Goal: Transaction & Acquisition: Purchase product/service

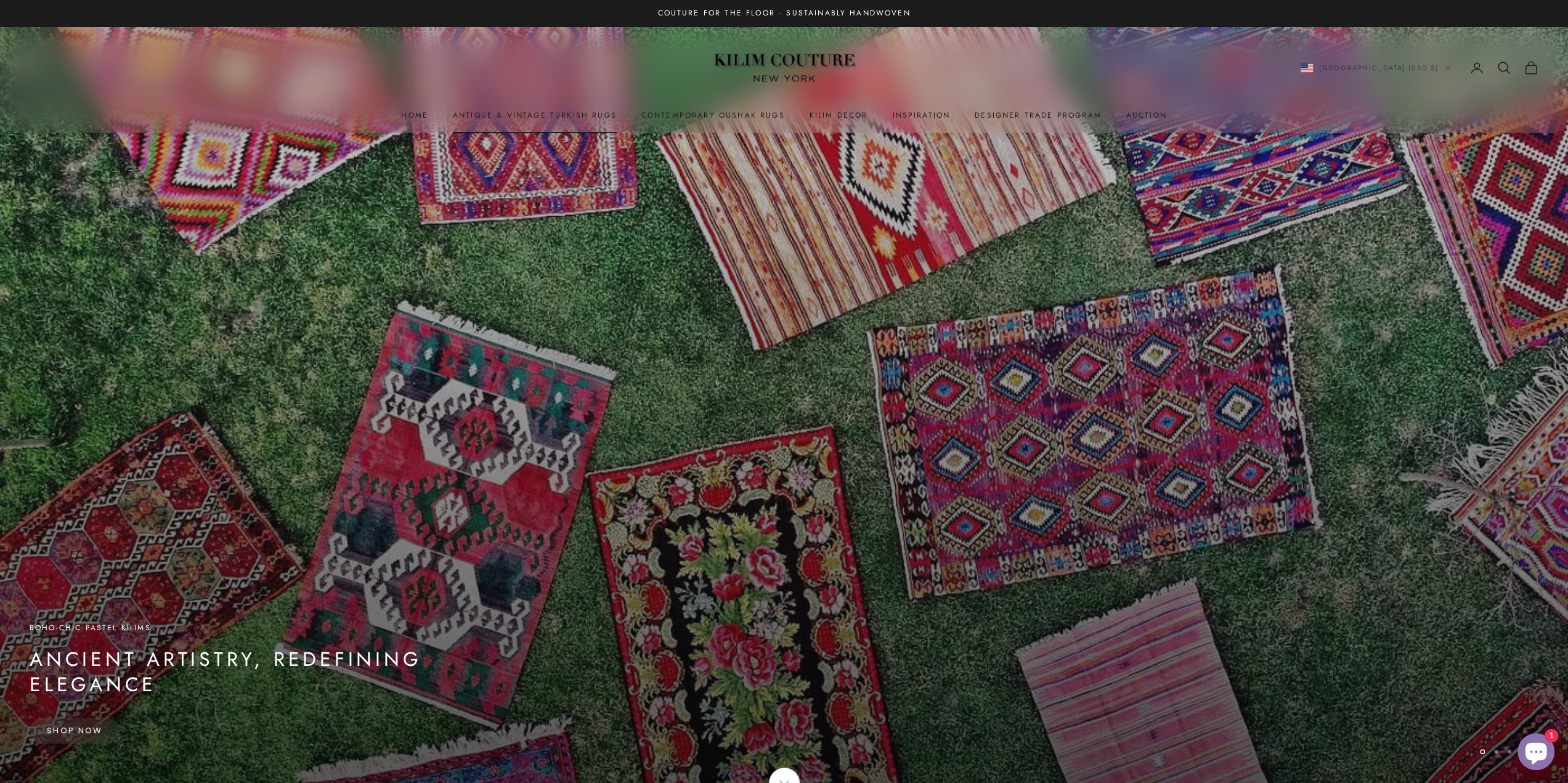
click at [541, 118] on link "Antique & Vintage Turkish Rugs" at bounding box center [535, 115] width 164 height 12
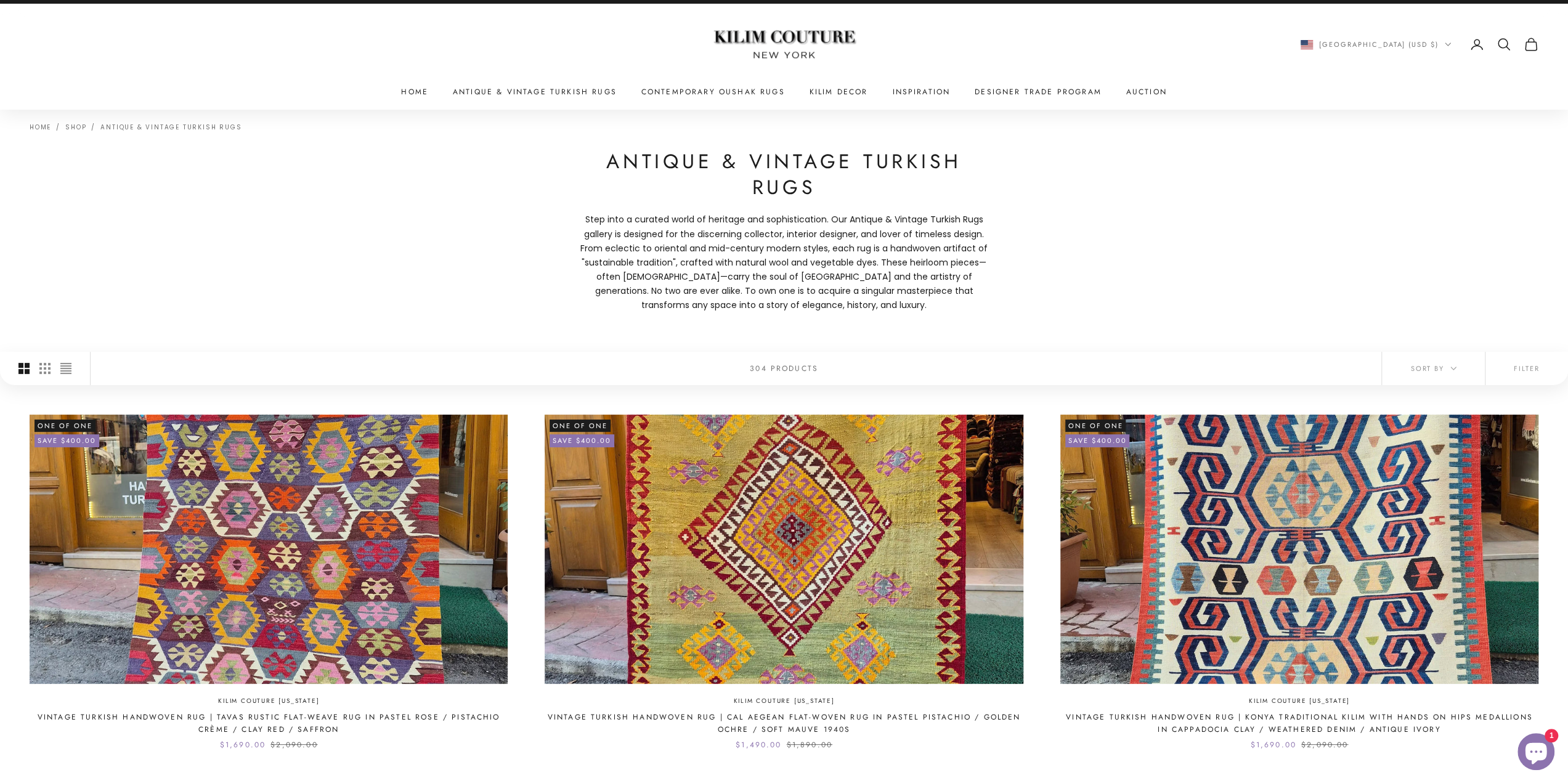
scroll to position [24, 0]
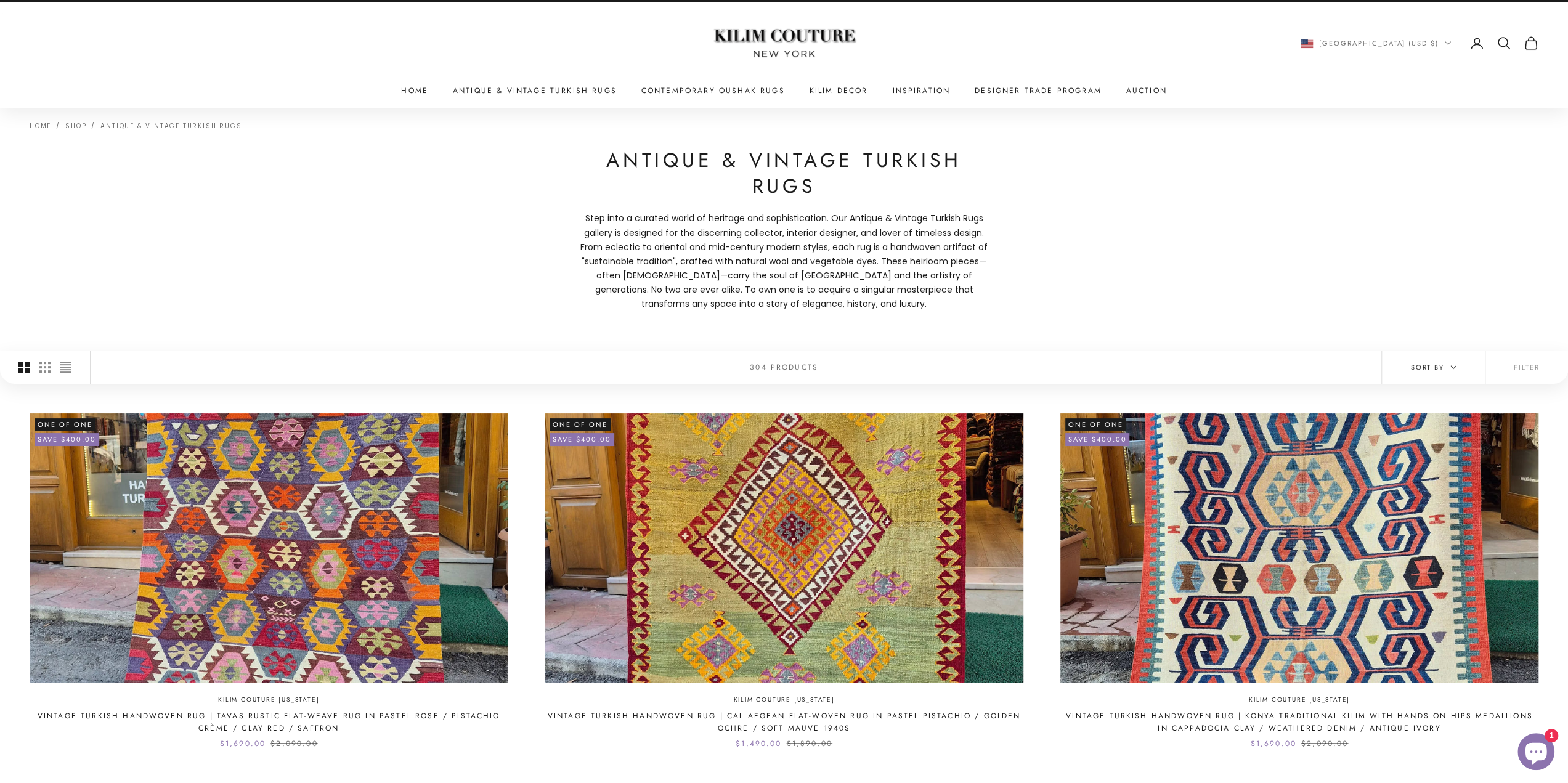
click at [1449, 365] on span "Sort by" at bounding box center [1434, 367] width 46 height 11
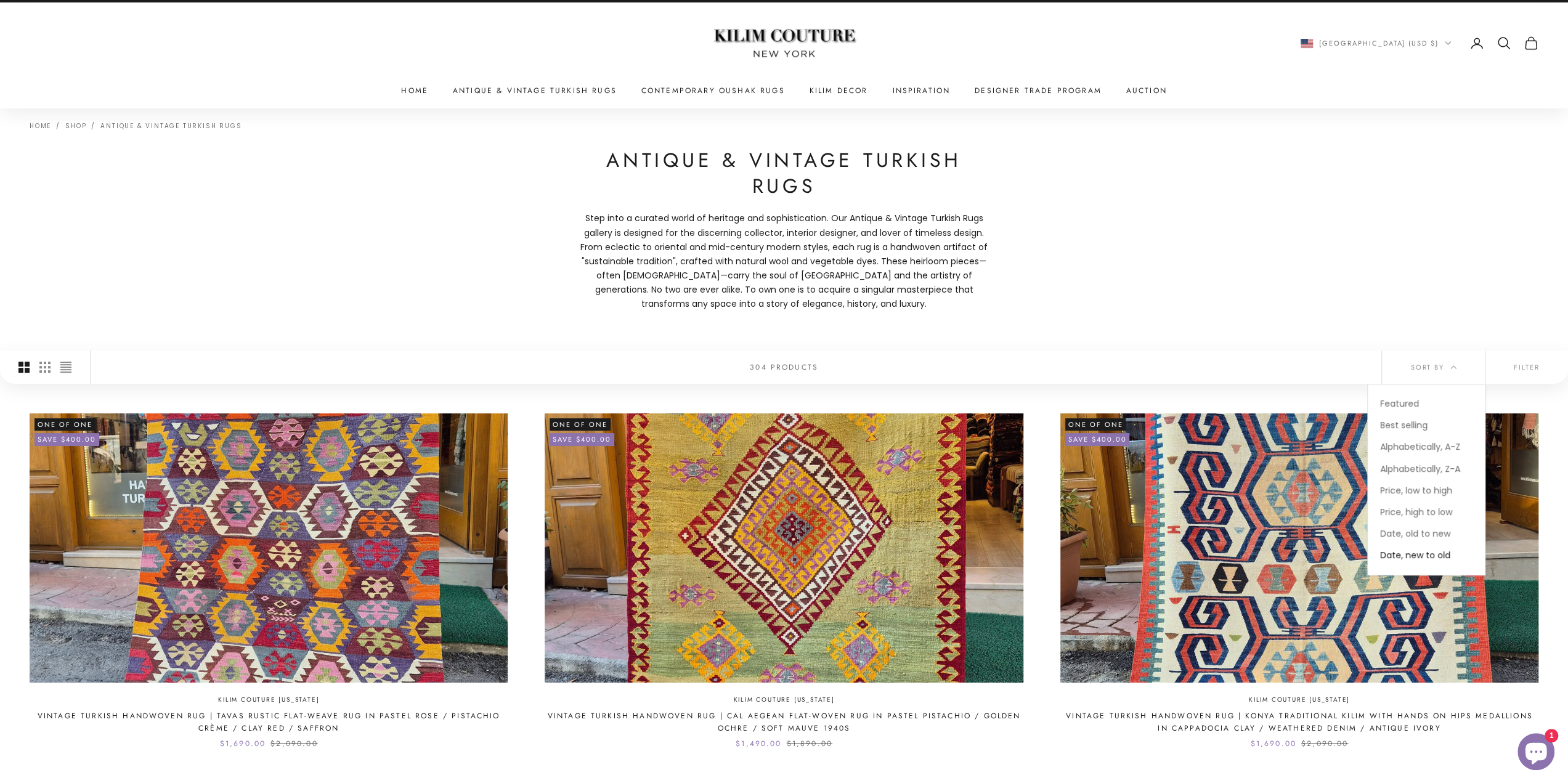
click at [1221, 322] on div "Home Shop Antique & Vintage Turkish Rugs Antique & Vintage Turkish Rugs Step in…" at bounding box center [784, 229] width 1568 height 242
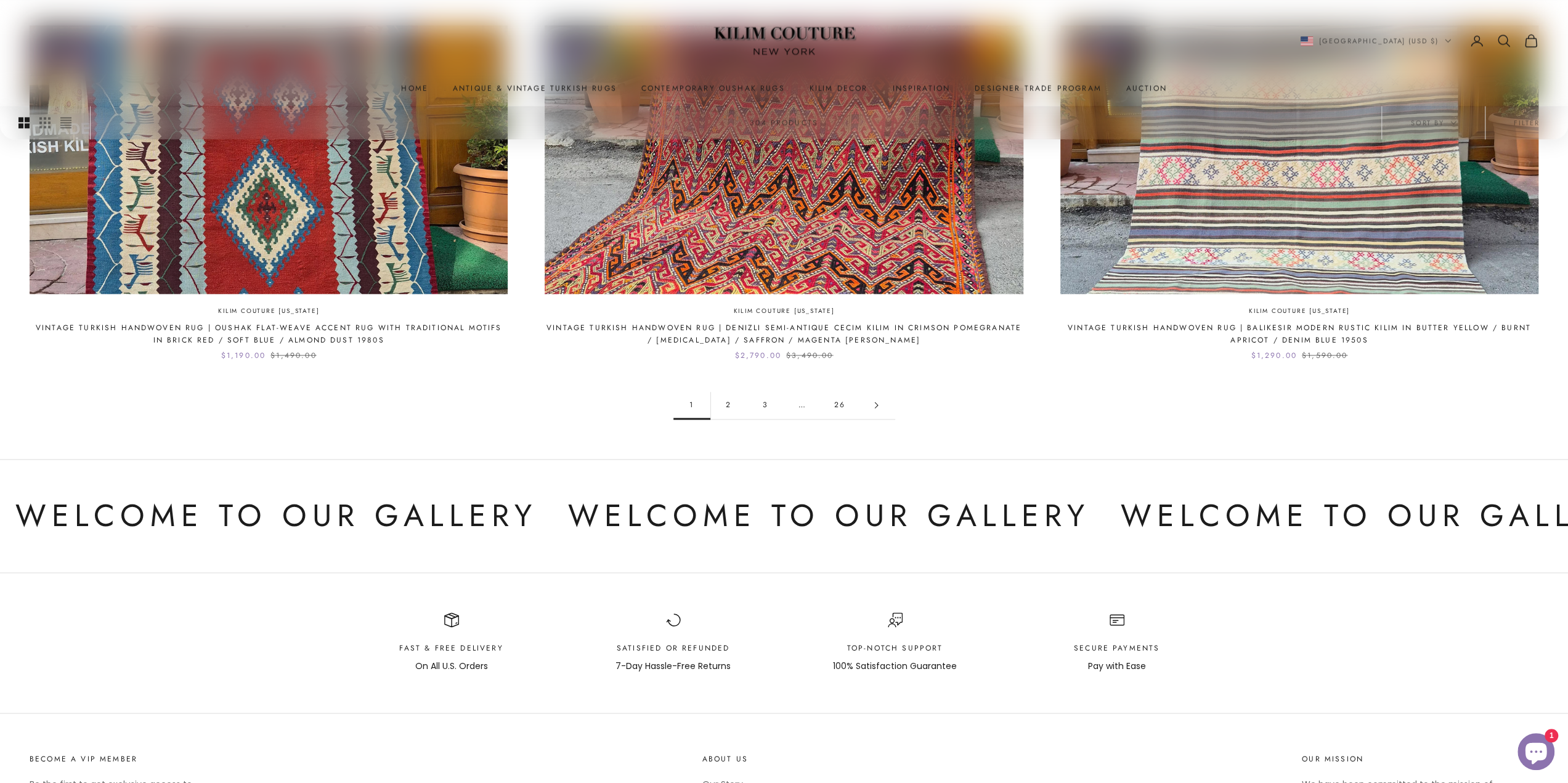
scroll to position [1578, 0]
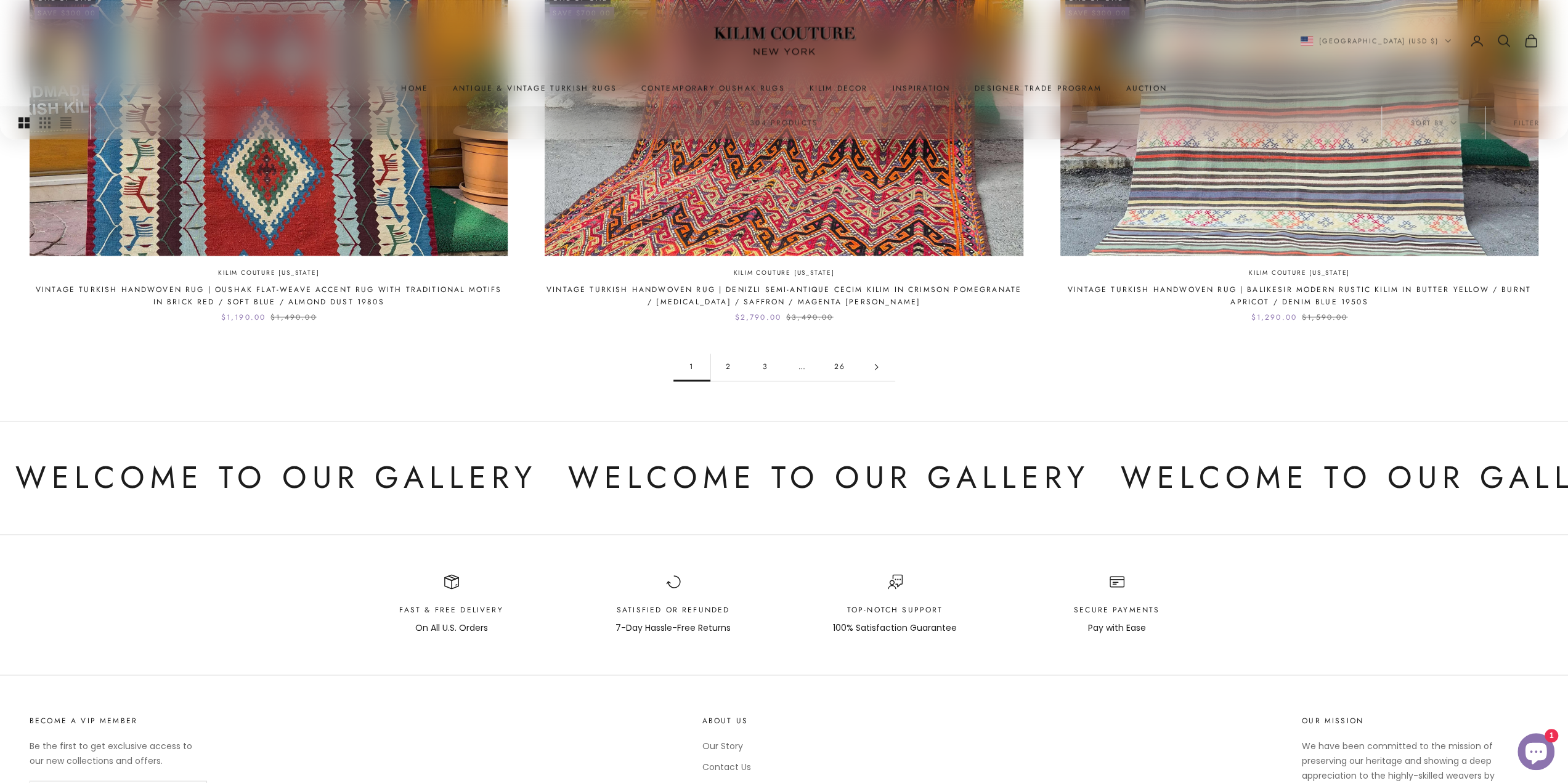
click at [846, 361] on link "26" at bounding box center [840, 367] width 37 height 28
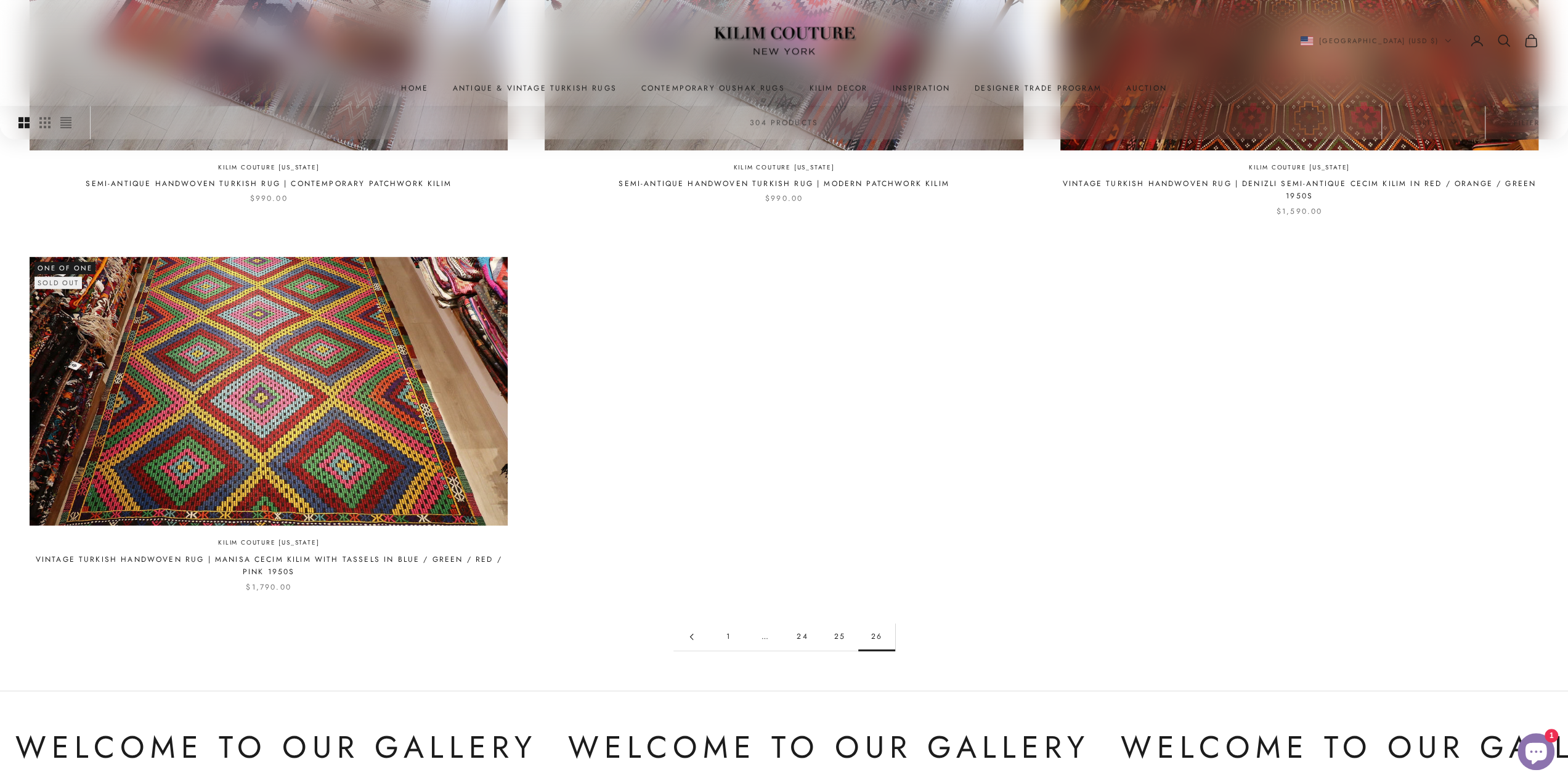
scroll to position [592, 0]
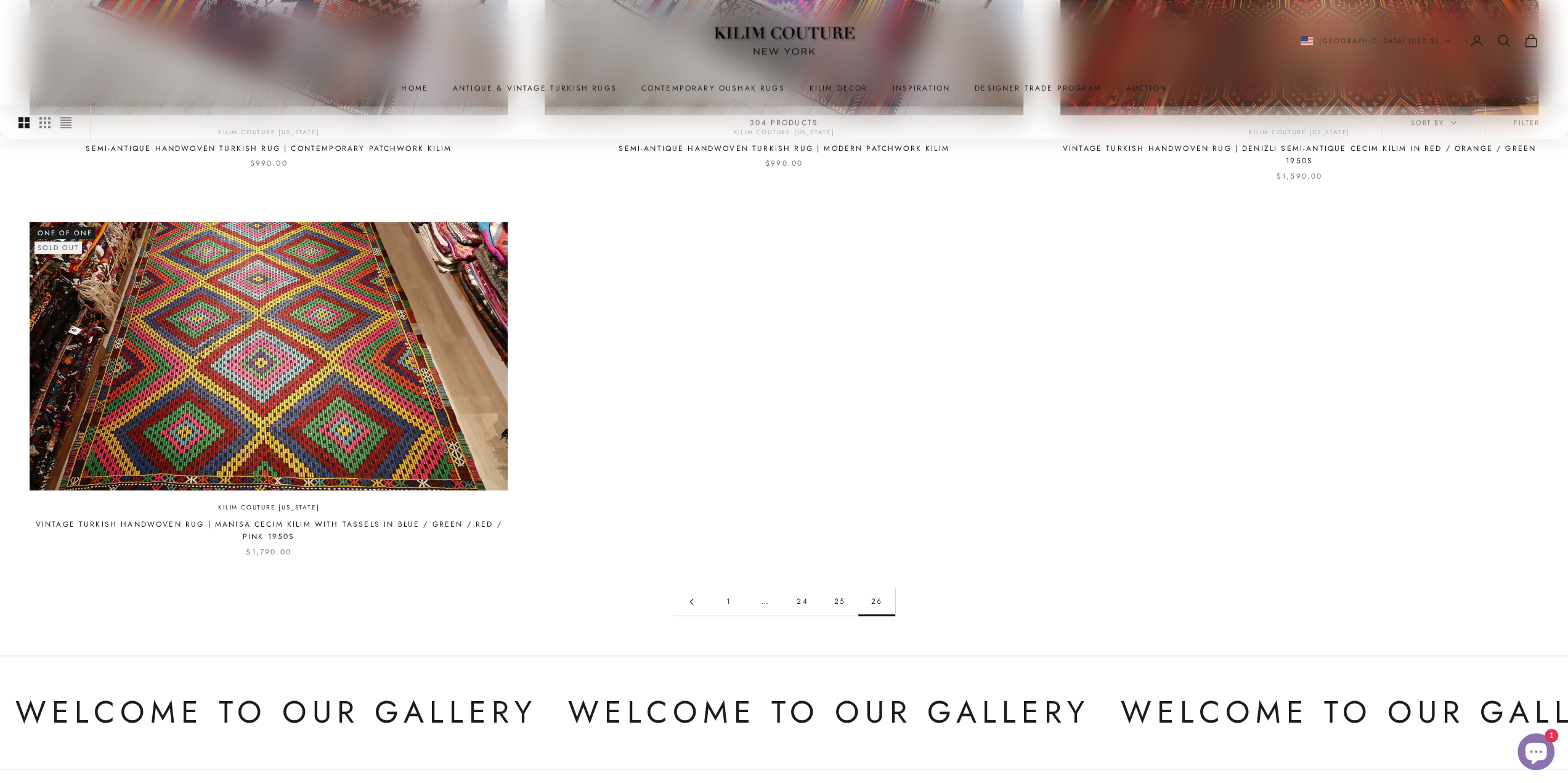
click at [835, 611] on link "25" at bounding box center [840, 601] width 37 height 28
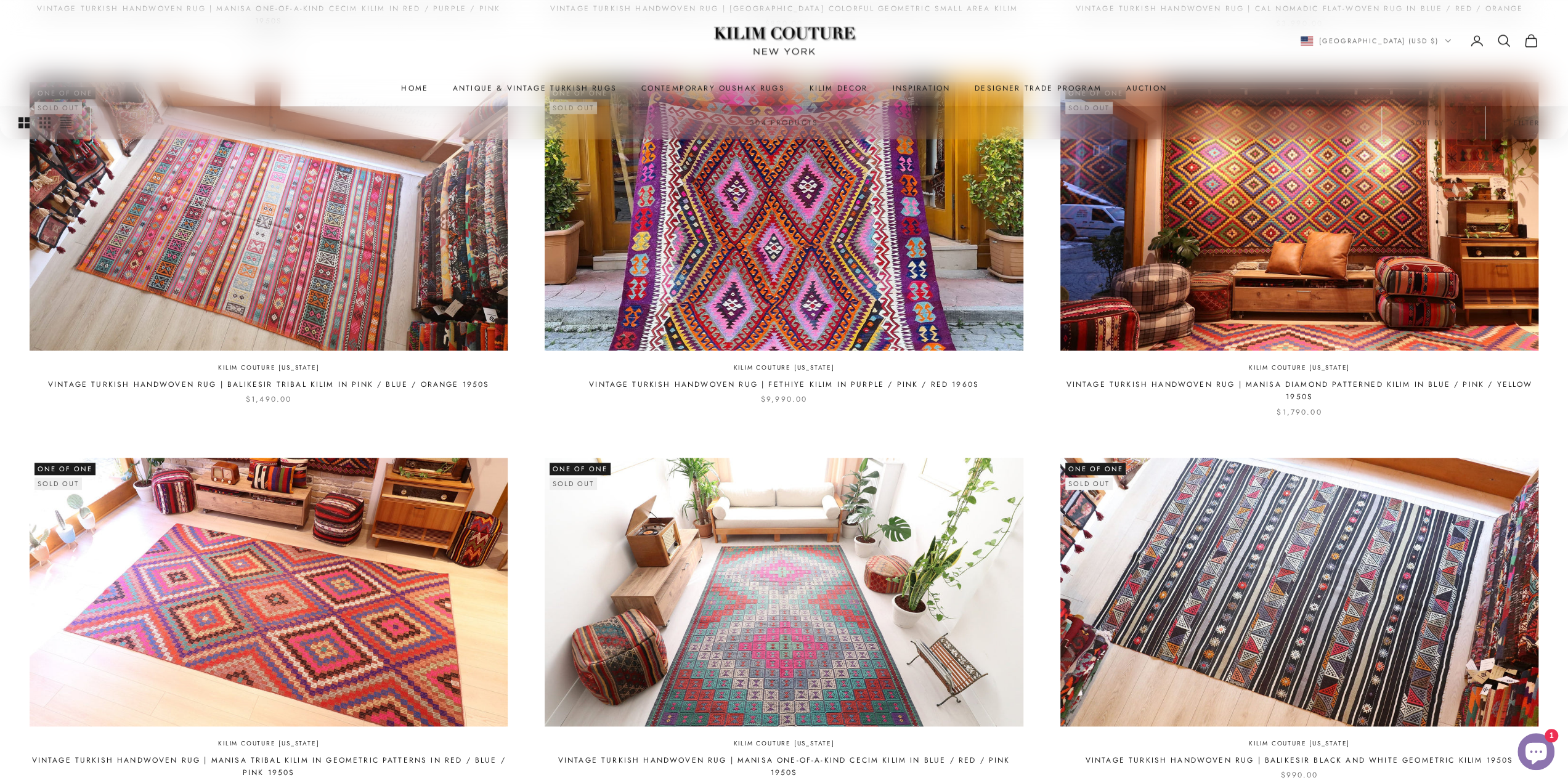
scroll to position [1184, 0]
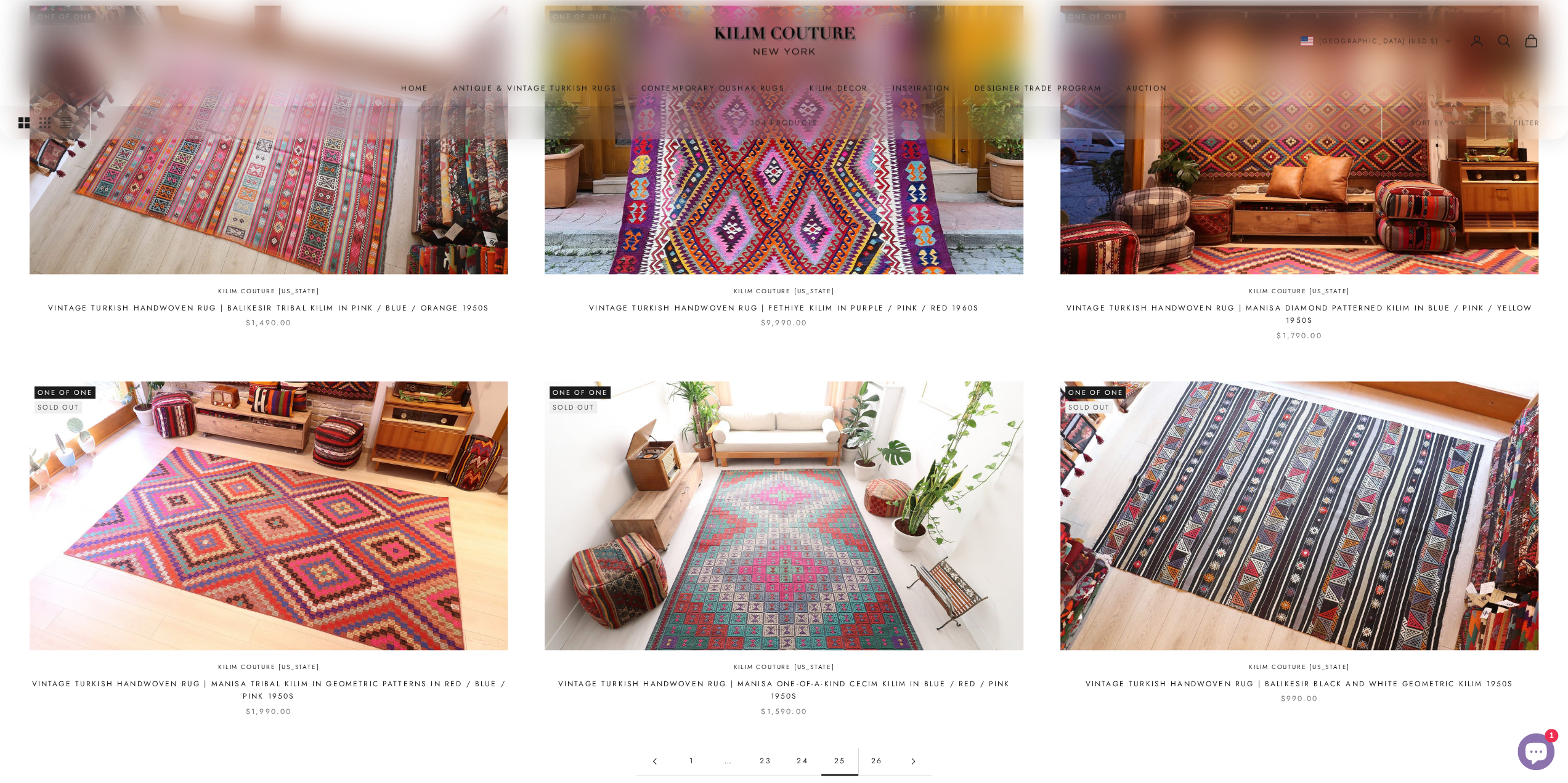
click at [806, 763] on link "24" at bounding box center [802, 761] width 37 height 28
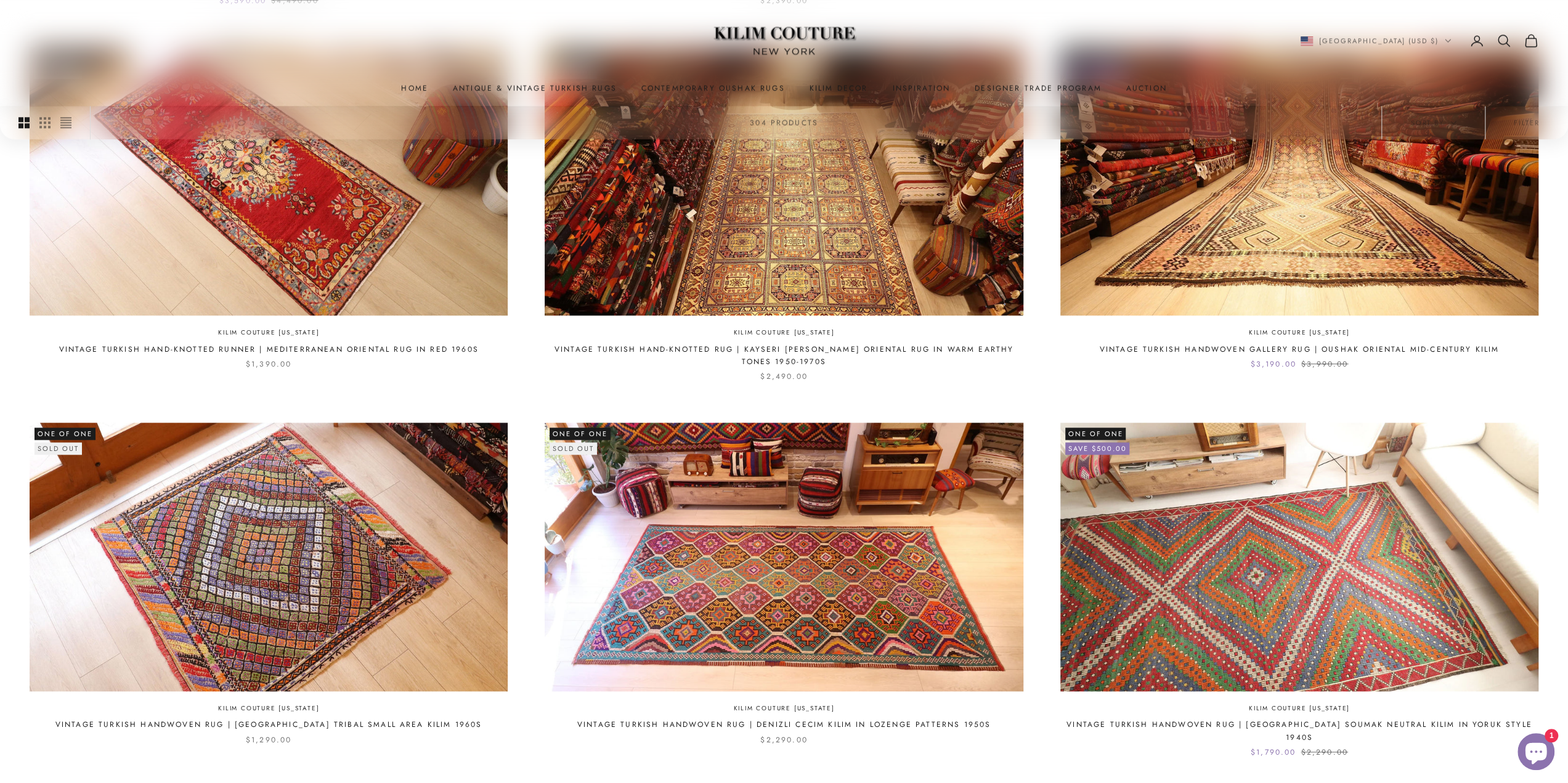
scroll to position [1184, 0]
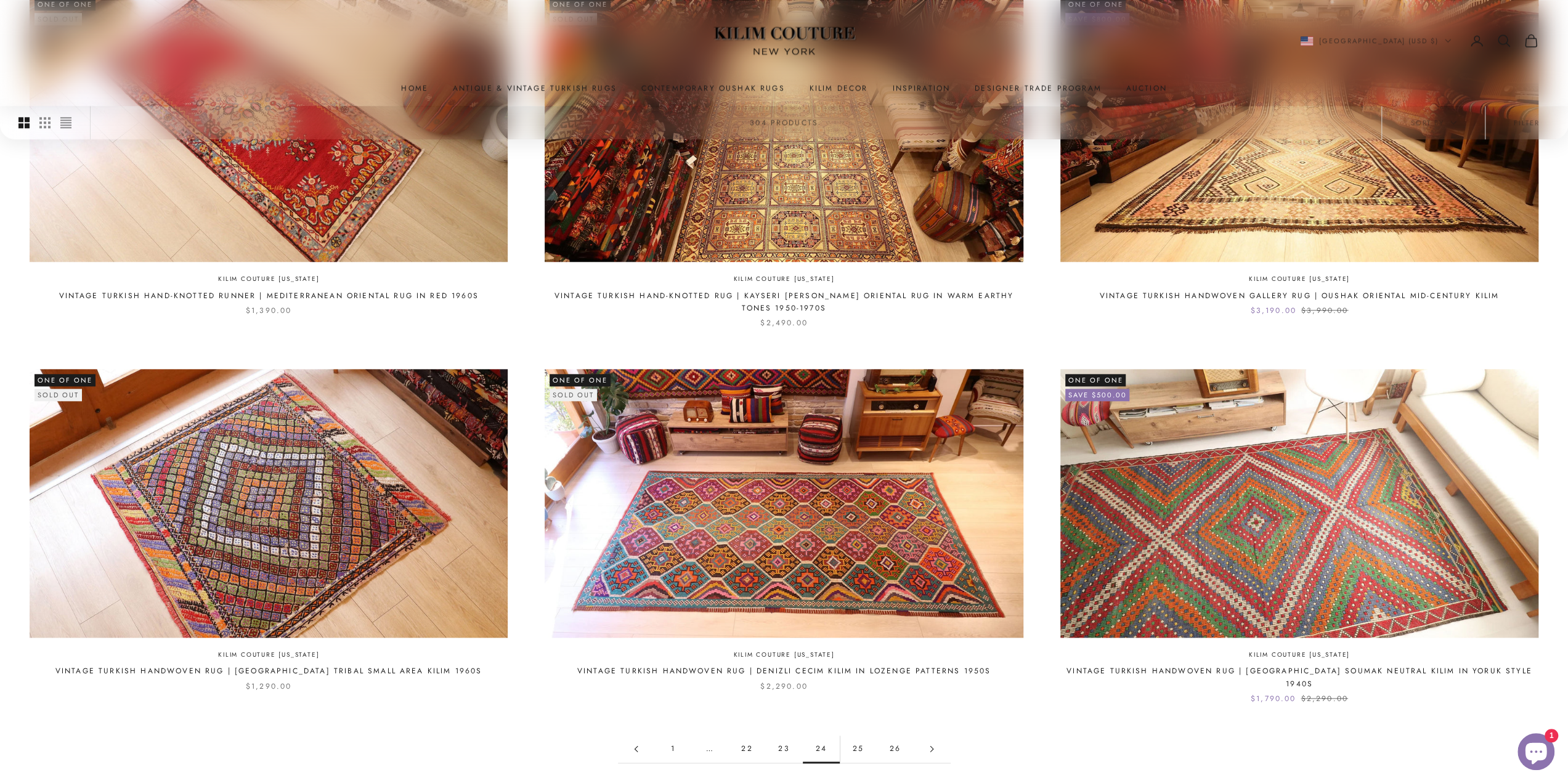
click at [787, 735] on link "23" at bounding box center [784, 749] width 37 height 28
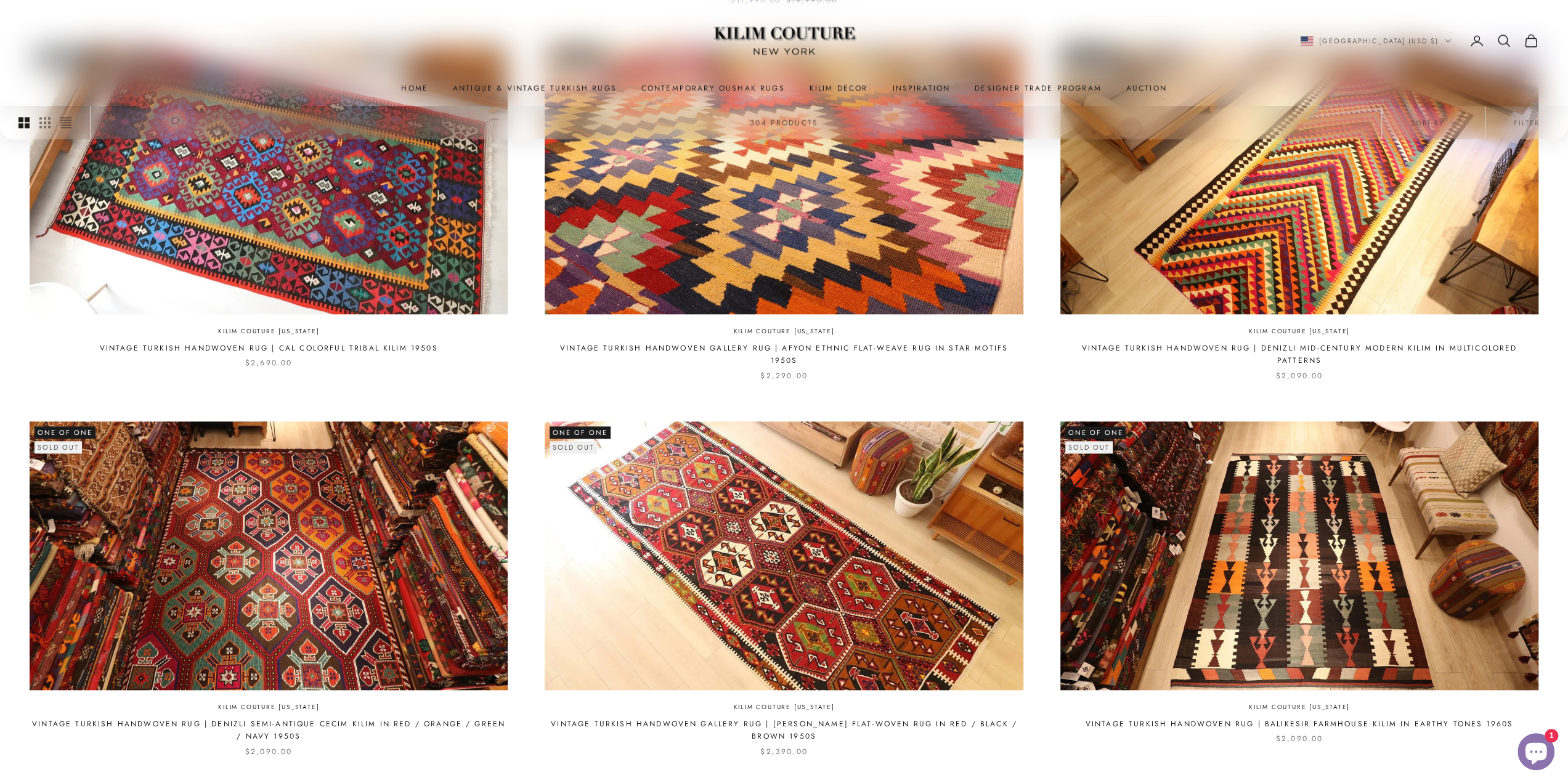
scroll to position [1184, 0]
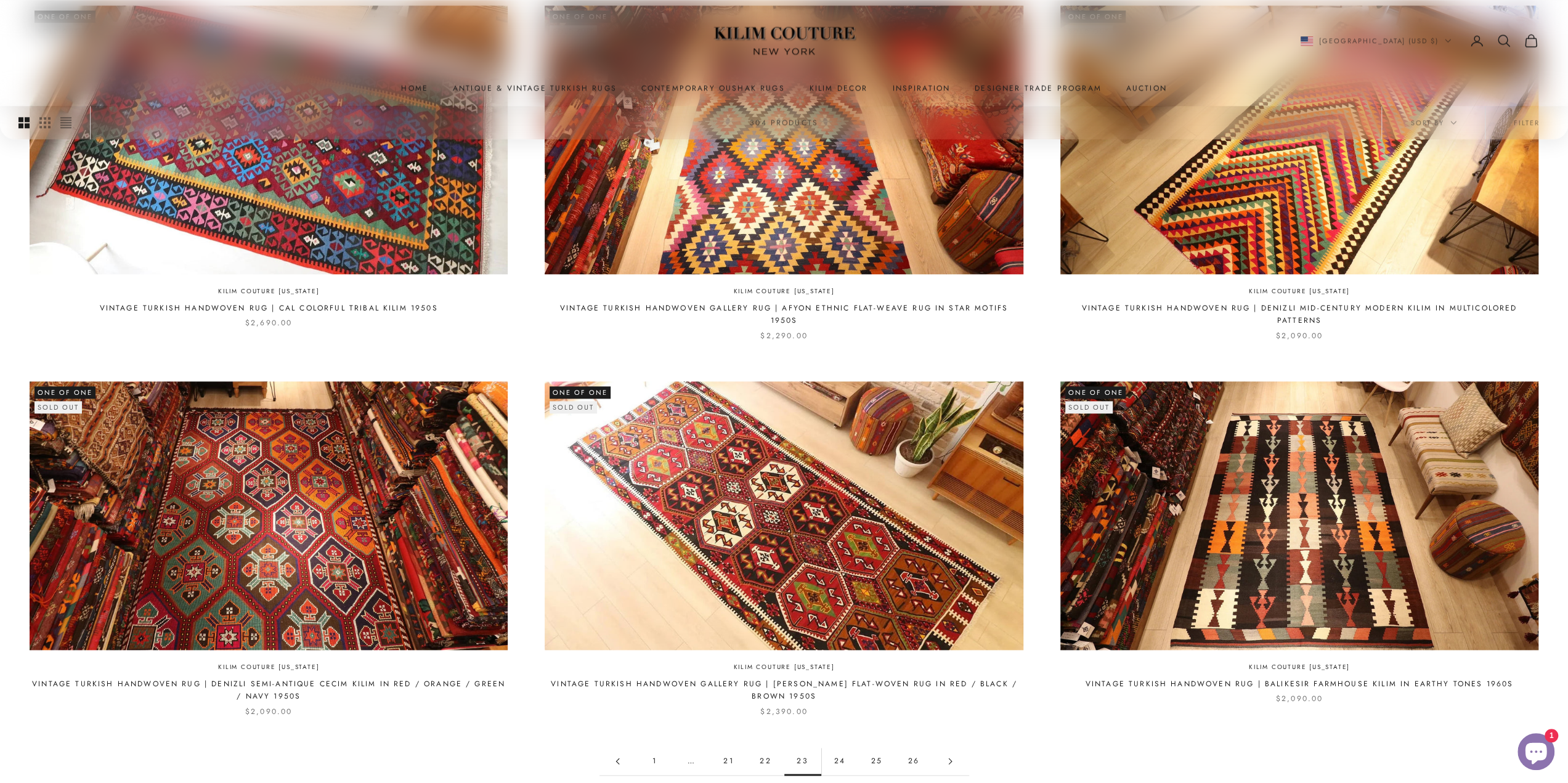
click at [766, 747] on link "22" at bounding box center [766, 761] width 37 height 28
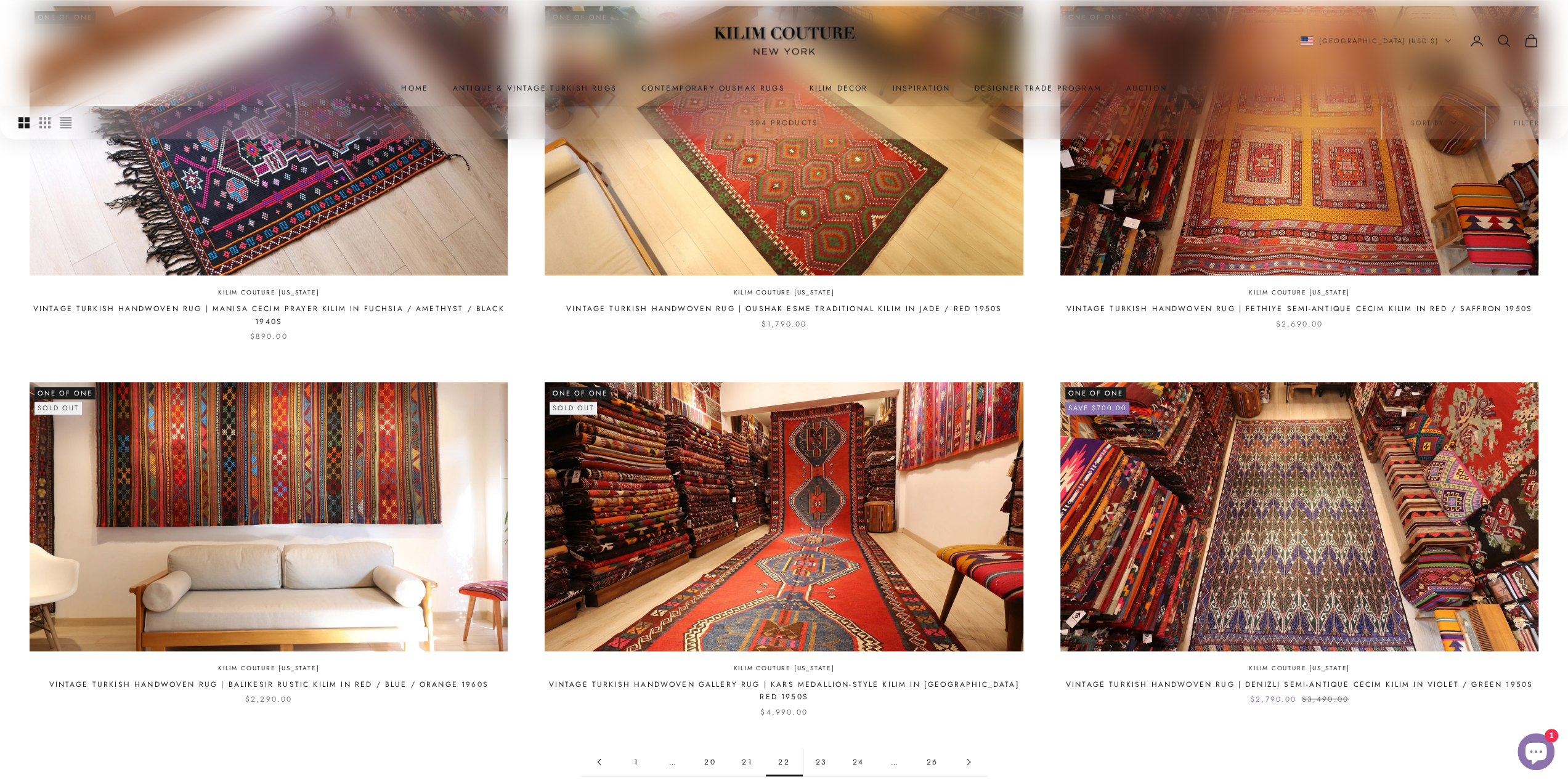
scroll to position [1184, 0]
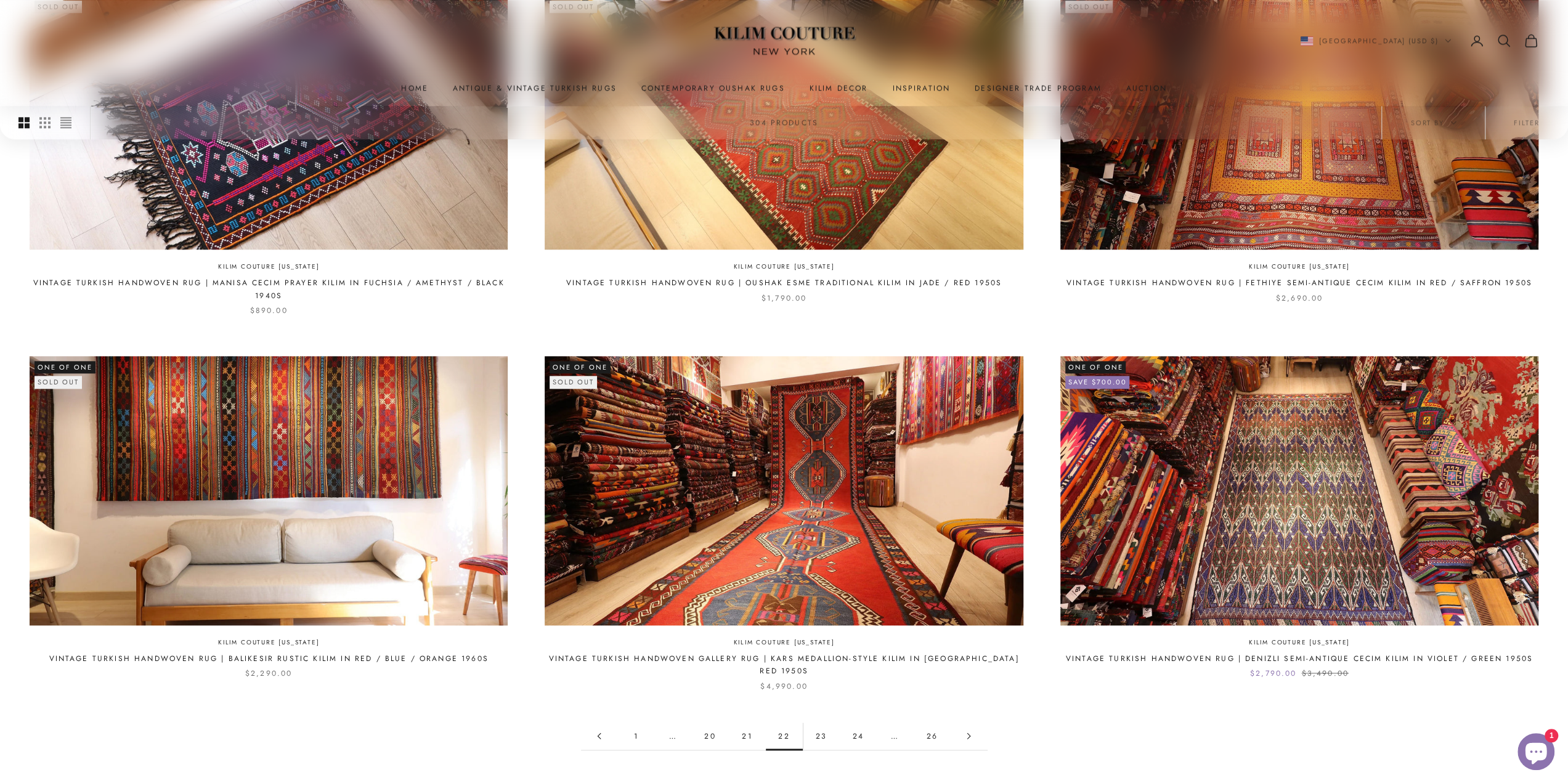
click at [746, 723] on link "21" at bounding box center [747, 736] width 37 height 28
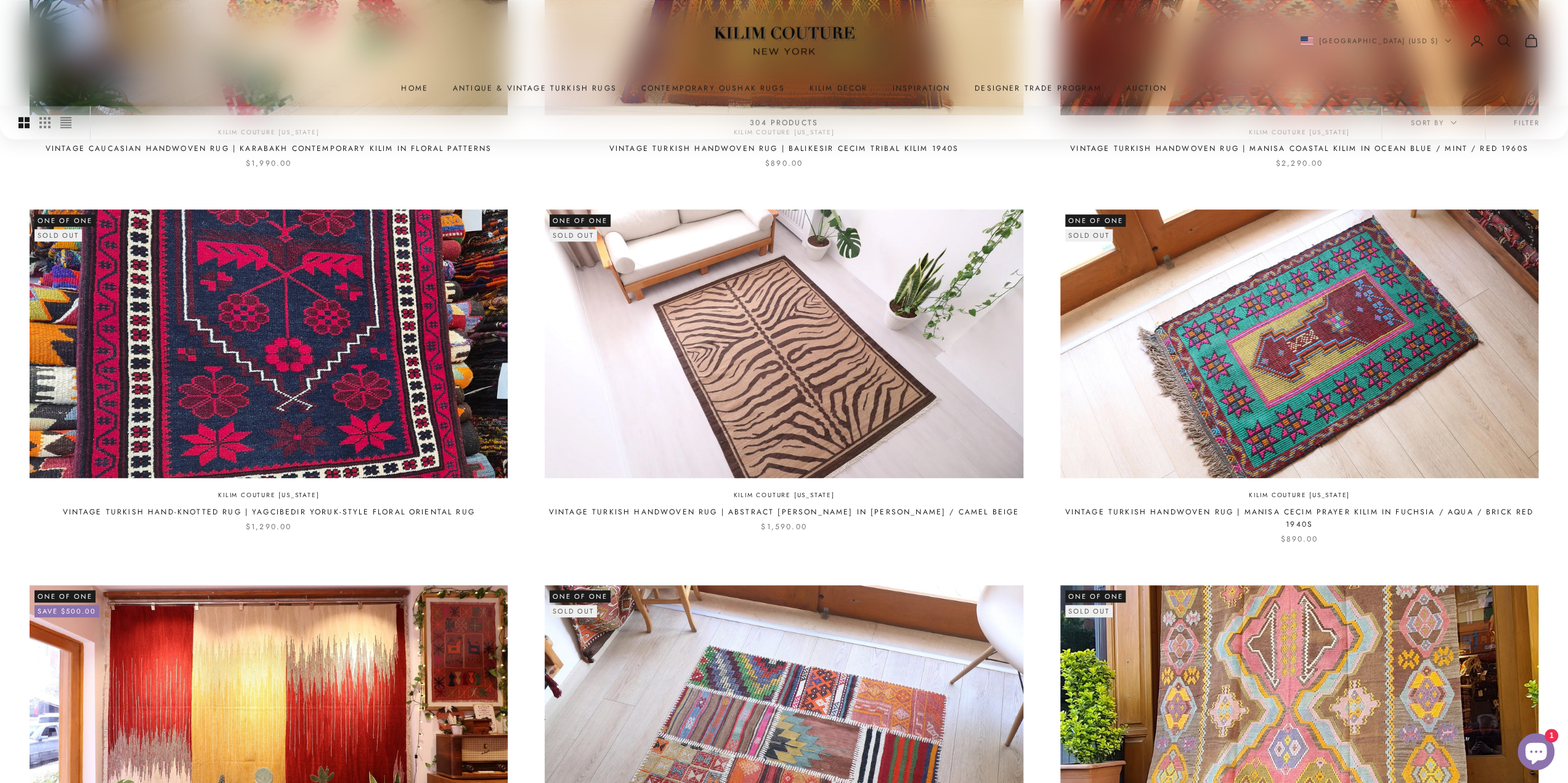
scroll to position [1184, 0]
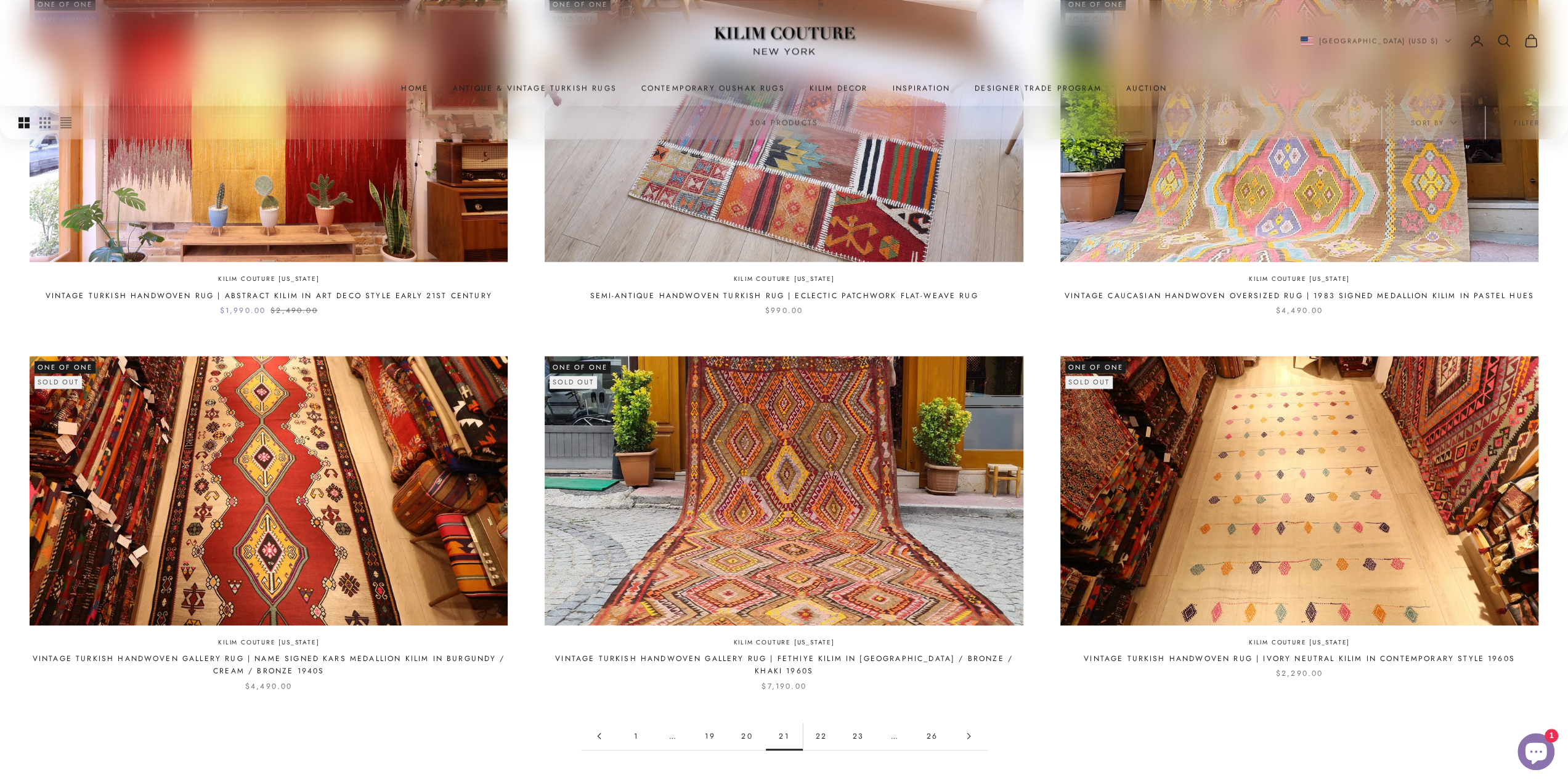
click at [744, 739] on link "20" at bounding box center [747, 736] width 37 height 28
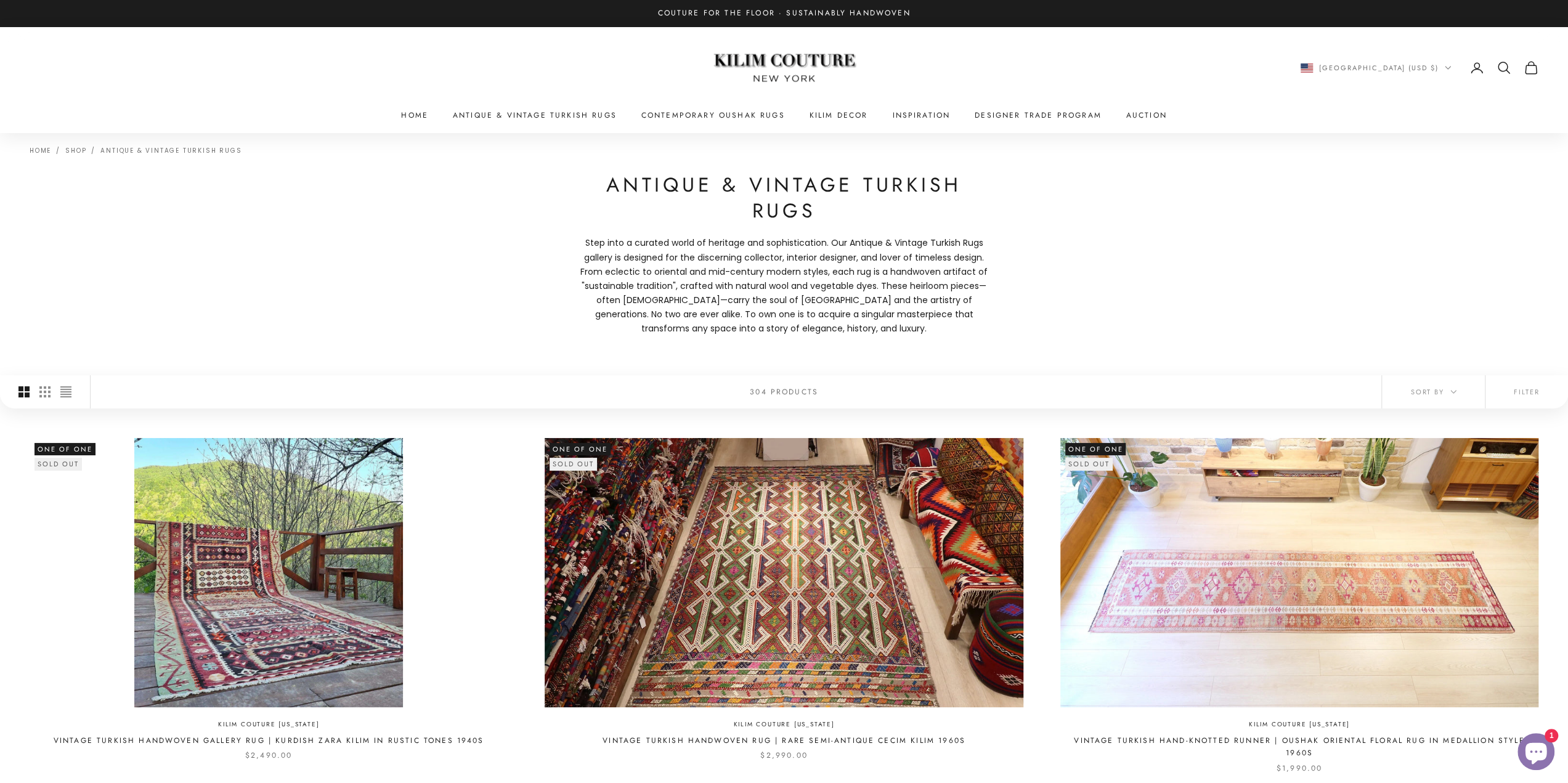
click at [286, 629] on img at bounding box center [269, 572] width 478 height 269
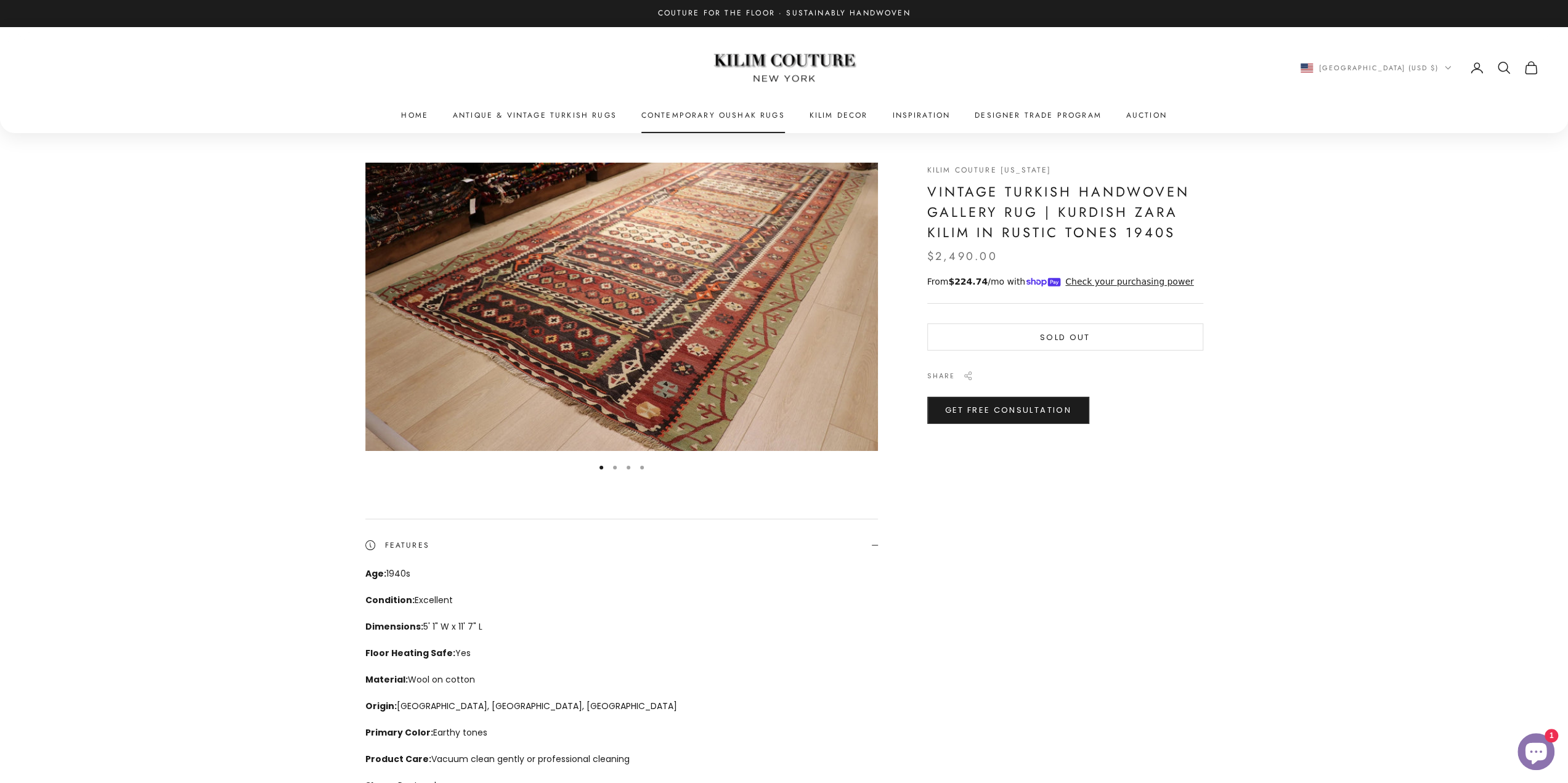
click at [745, 118] on link "Contemporary Oushak Rugs" at bounding box center [713, 115] width 144 height 12
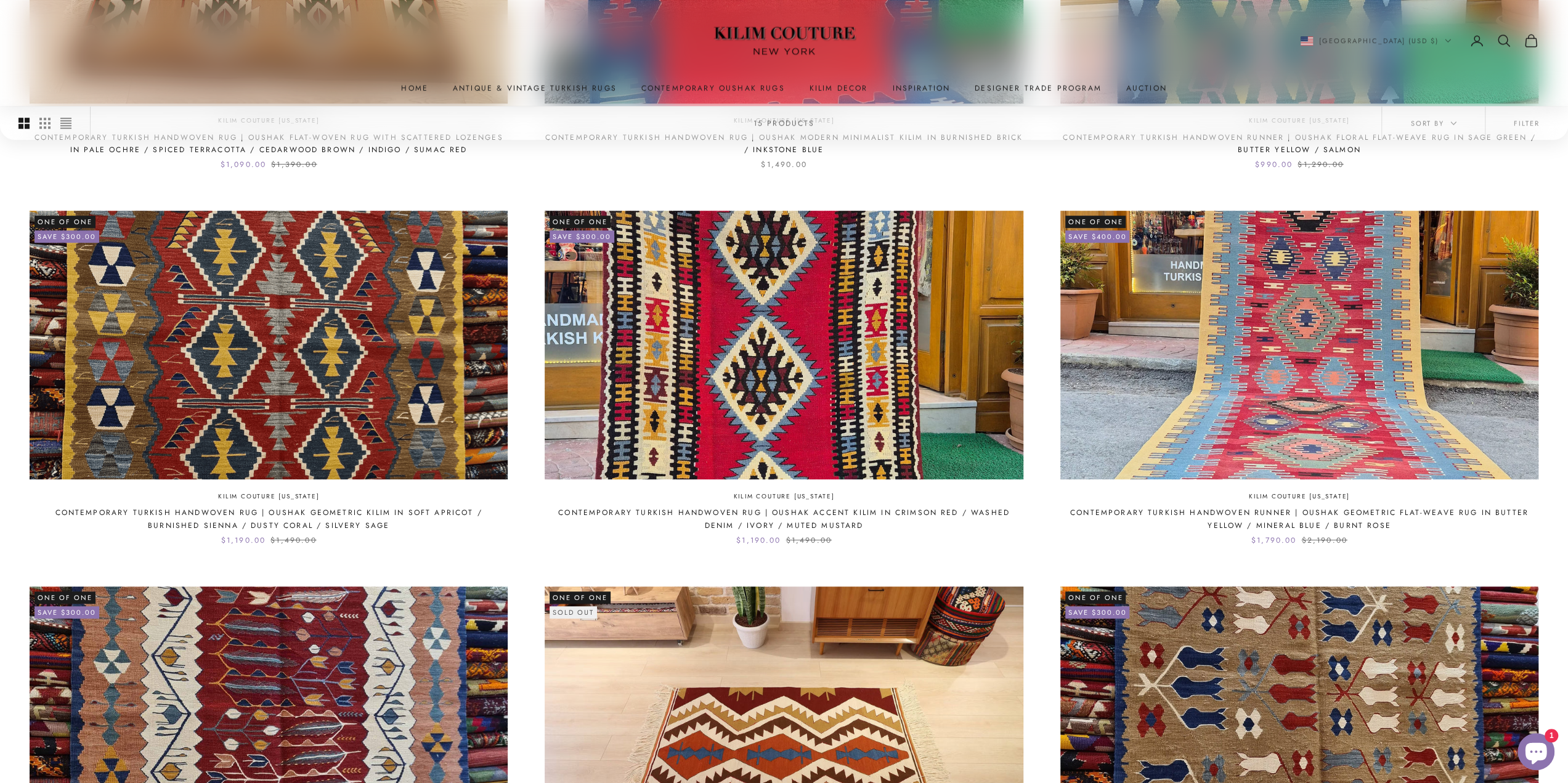
scroll to position [1184, 0]
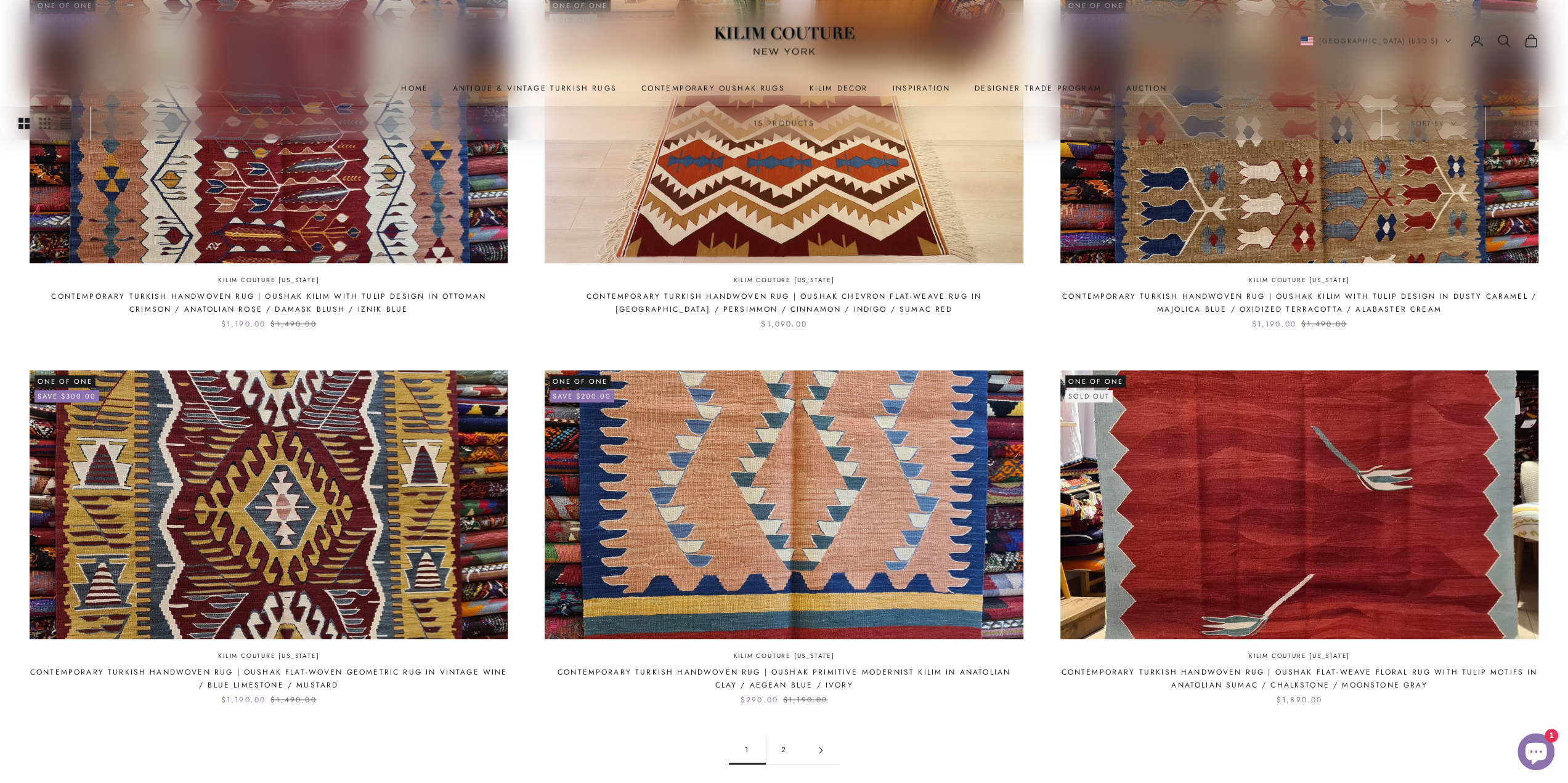
click at [787, 736] on link "2" at bounding box center [784, 750] width 37 height 28
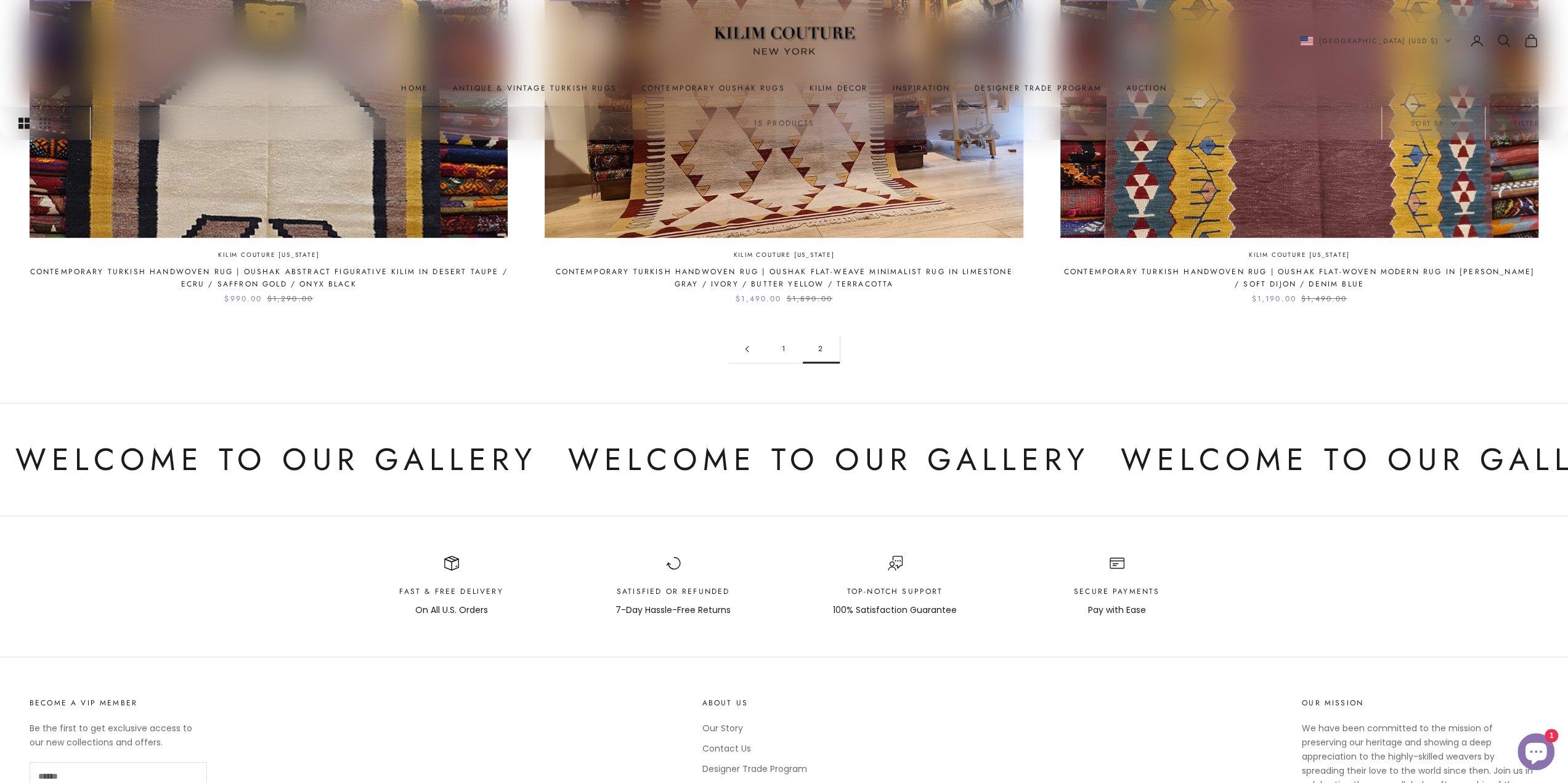
scroll to position [345, 0]
